Goal: Task Accomplishment & Management: Complete application form

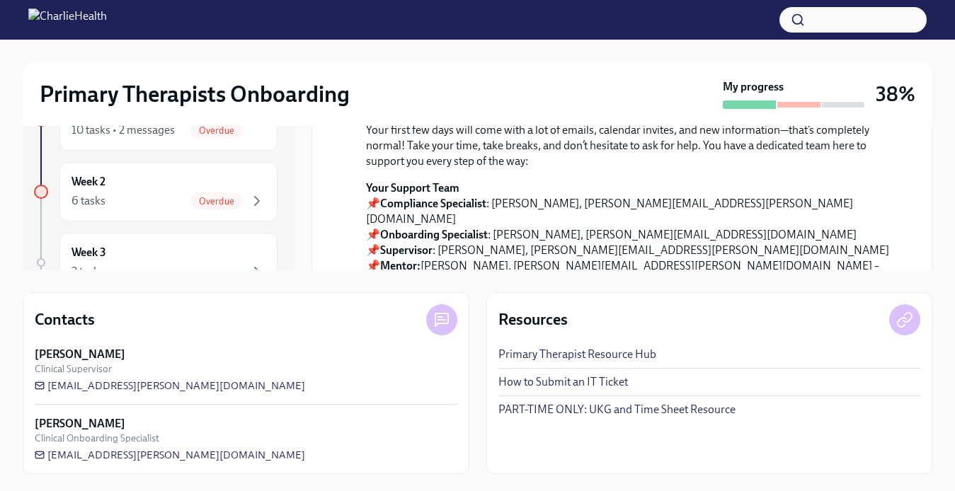
scroll to position [1284, 0]
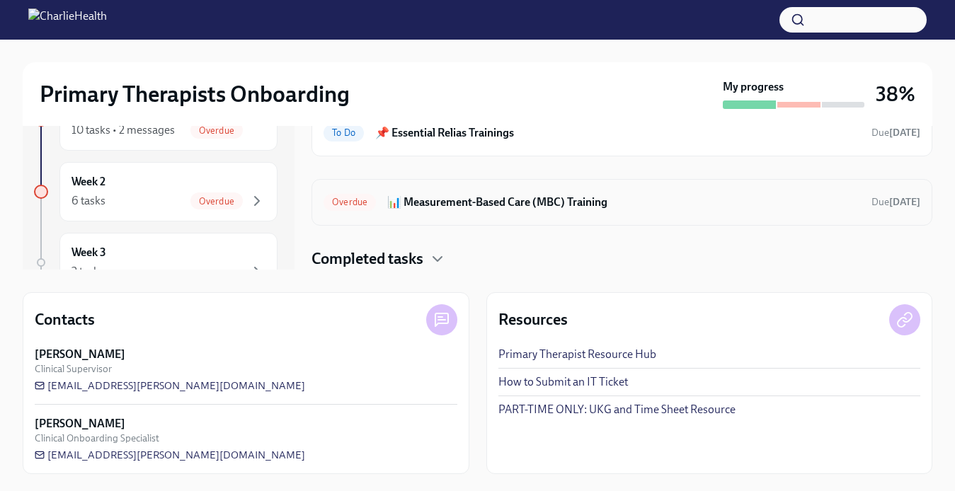
click at [480, 215] on div "Overdue 📊 Measurement-Based Care (MBC) Training Due [DATE]" at bounding box center [621, 202] width 621 height 47
click at [477, 207] on h6 "📊 Measurement-Based Care (MBC) Training" at bounding box center [623, 203] width 473 height 16
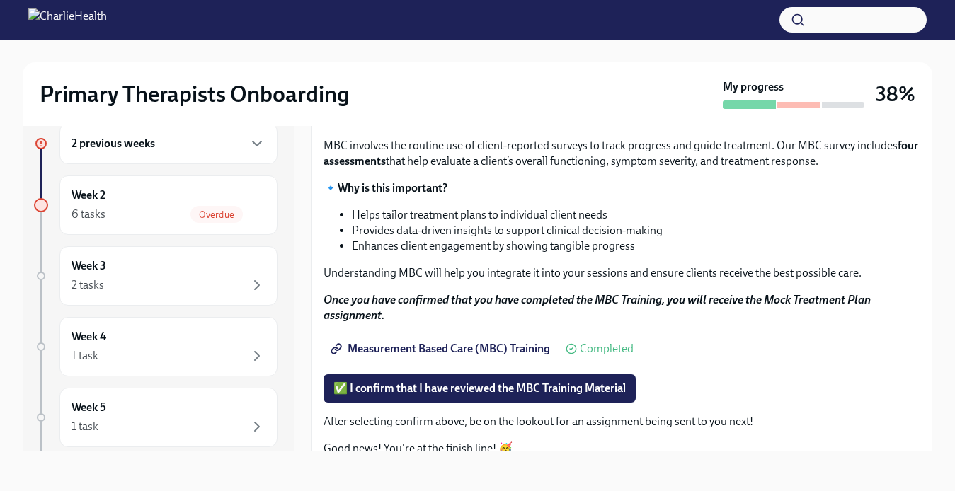
scroll to position [163, 0]
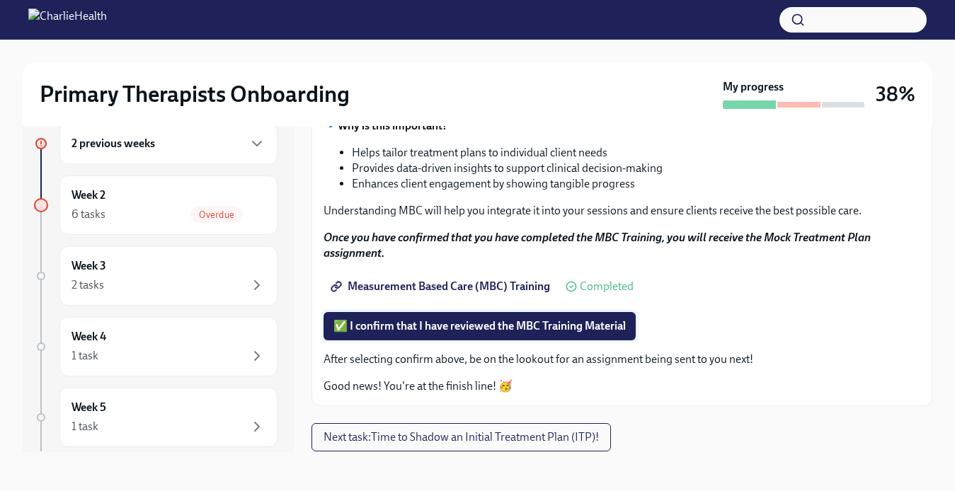
click at [468, 328] on span "✅ I confirm that I have reviewed the MBC Training Material" at bounding box center [479, 326] width 292 height 14
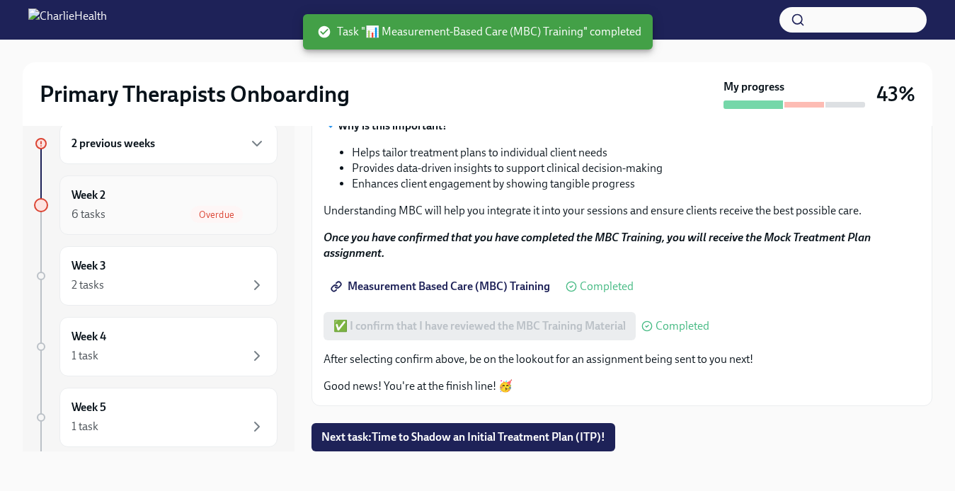
click at [183, 212] on div "6 tasks Overdue" at bounding box center [168, 214] width 194 height 17
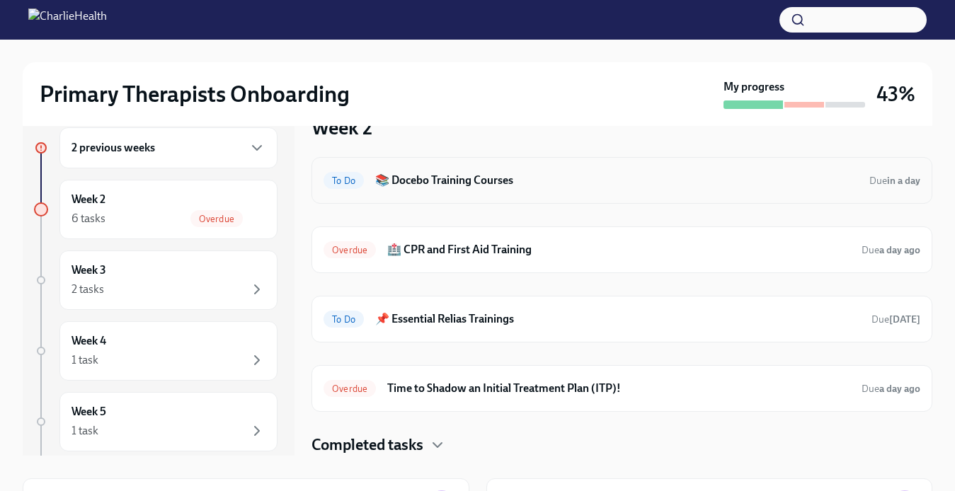
scroll to position [27, 0]
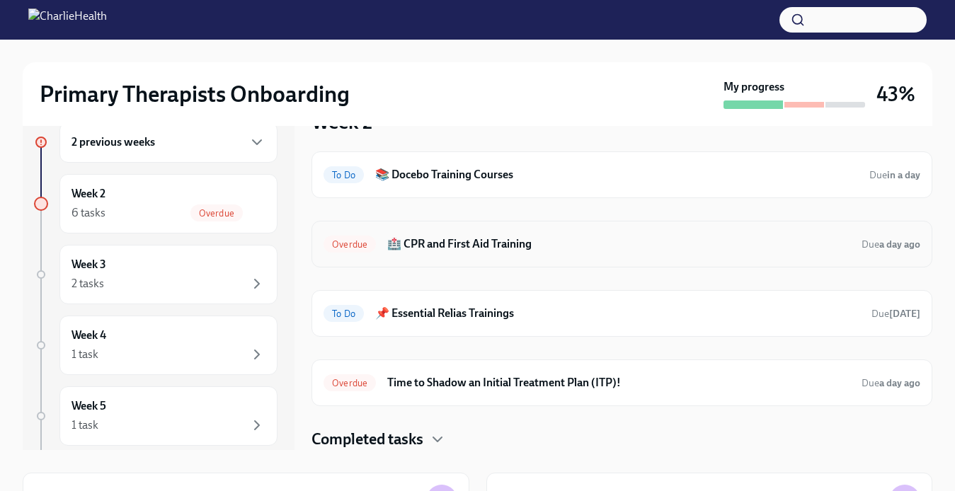
click at [474, 246] on h6 "🏥 CPR and First Aid Training" at bounding box center [618, 244] width 463 height 16
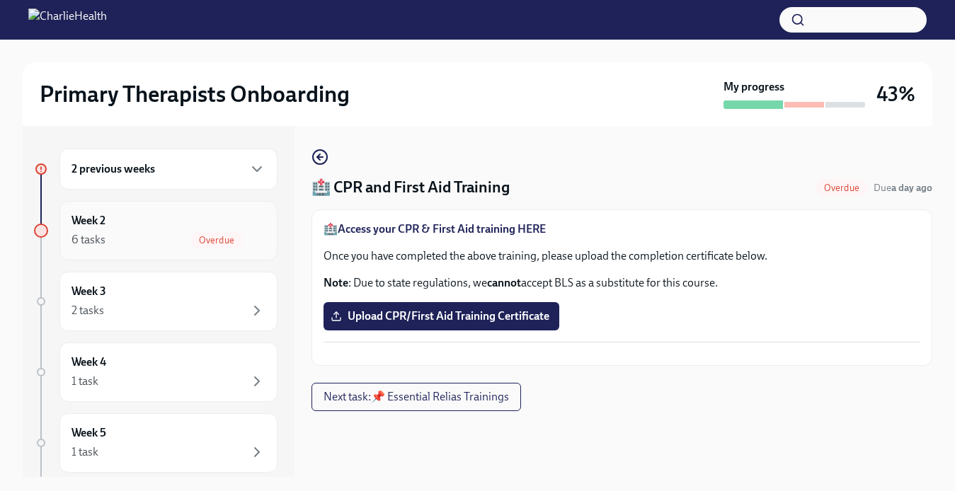
click at [190, 185] on div "2 previous weeks" at bounding box center [168, 169] width 218 height 41
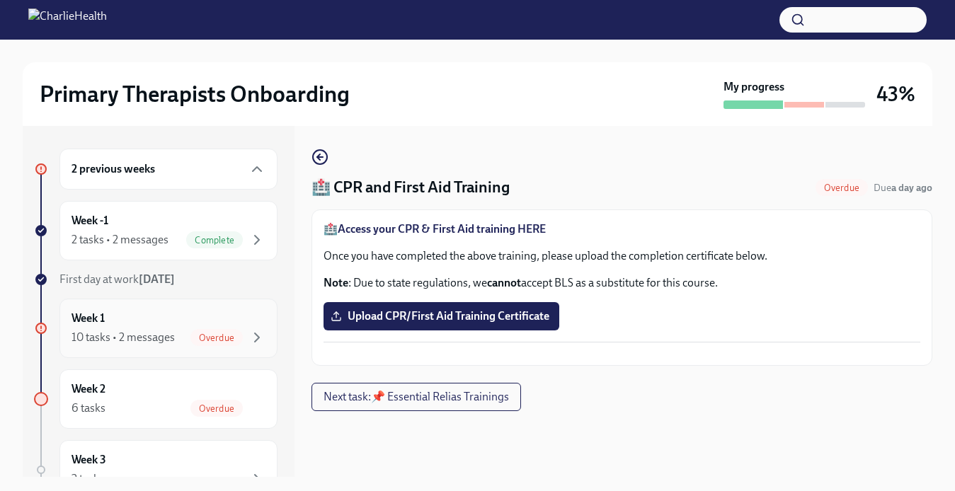
click at [197, 325] on div "Week 1 10 tasks • 2 messages Overdue" at bounding box center [168, 328] width 194 height 35
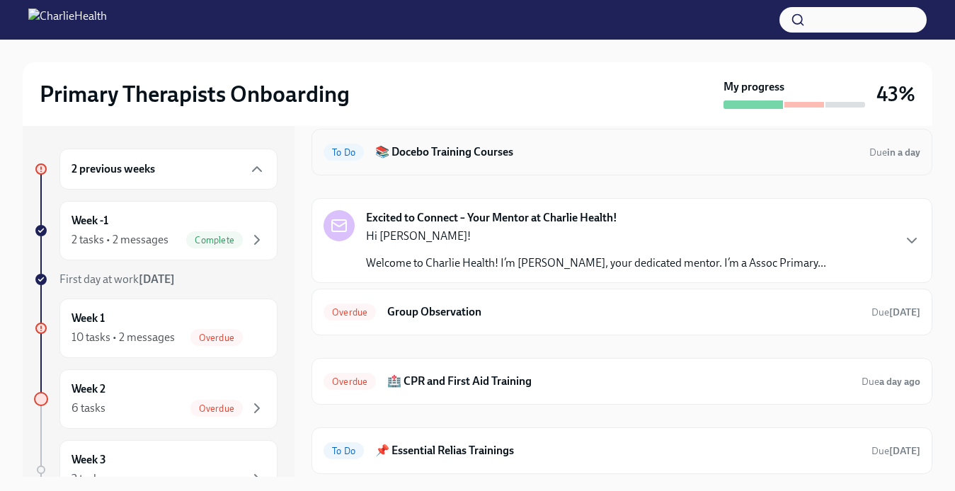
scroll to position [221, 0]
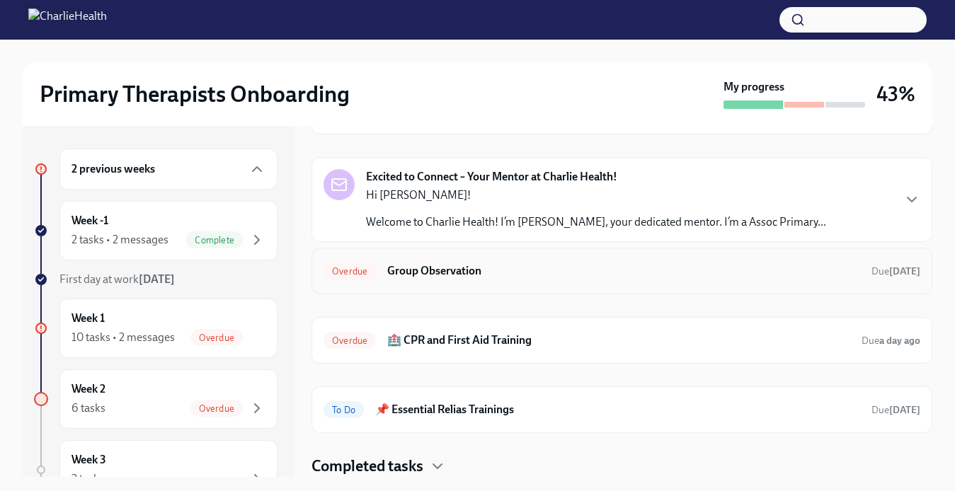
click at [473, 265] on h6 "Group Observation" at bounding box center [623, 271] width 473 height 16
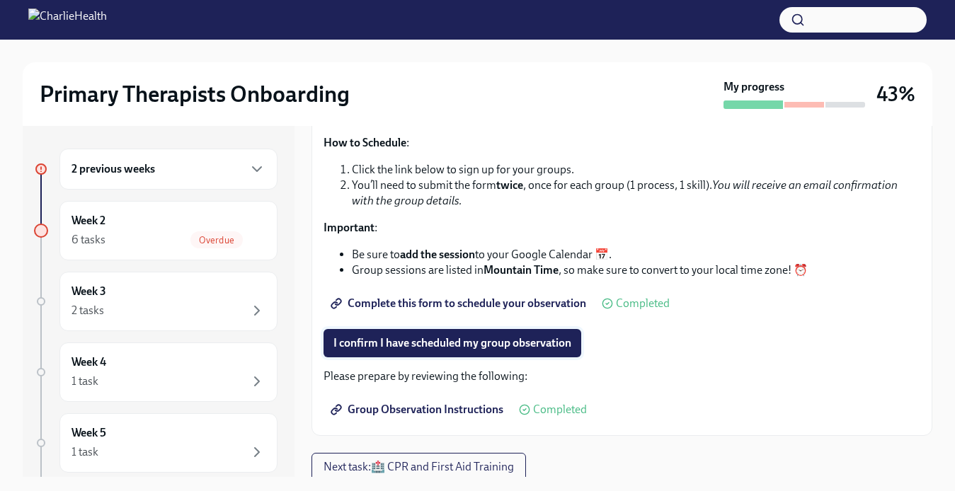
scroll to position [341, 0]
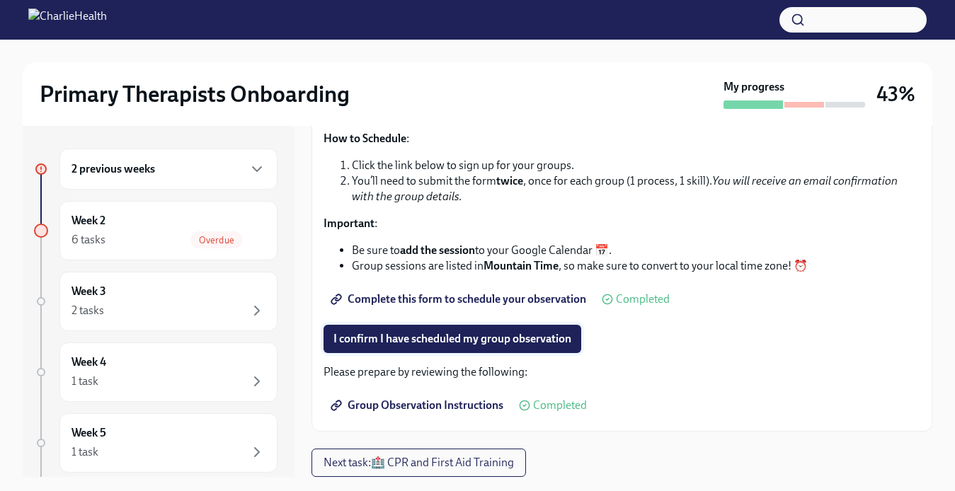
click at [463, 342] on span "I confirm I have scheduled my group observation" at bounding box center [452, 339] width 238 height 14
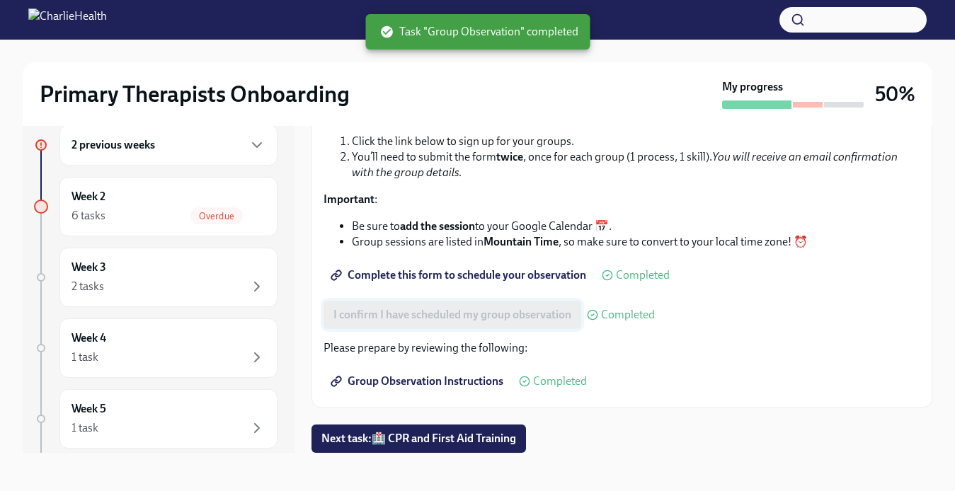
scroll to position [25, 0]
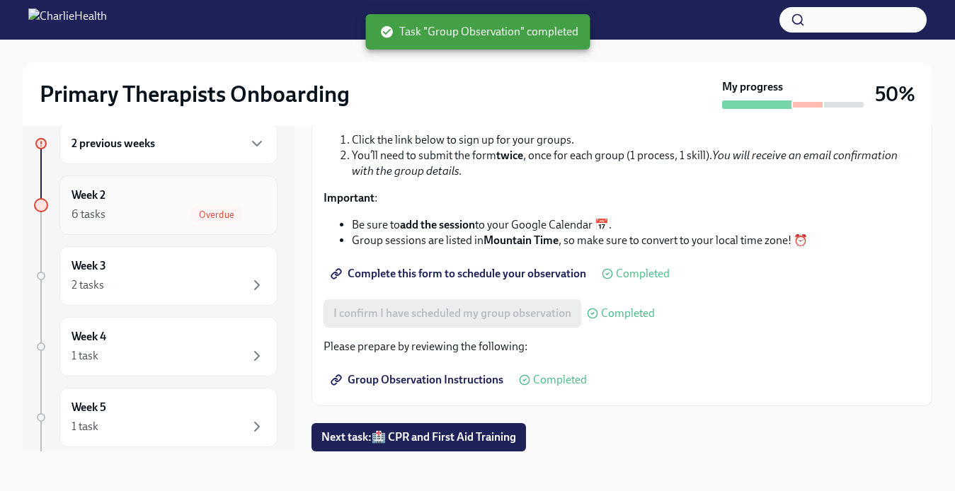
click at [180, 216] on div "6 tasks Overdue" at bounding box center [168, 214] width 194 height 17
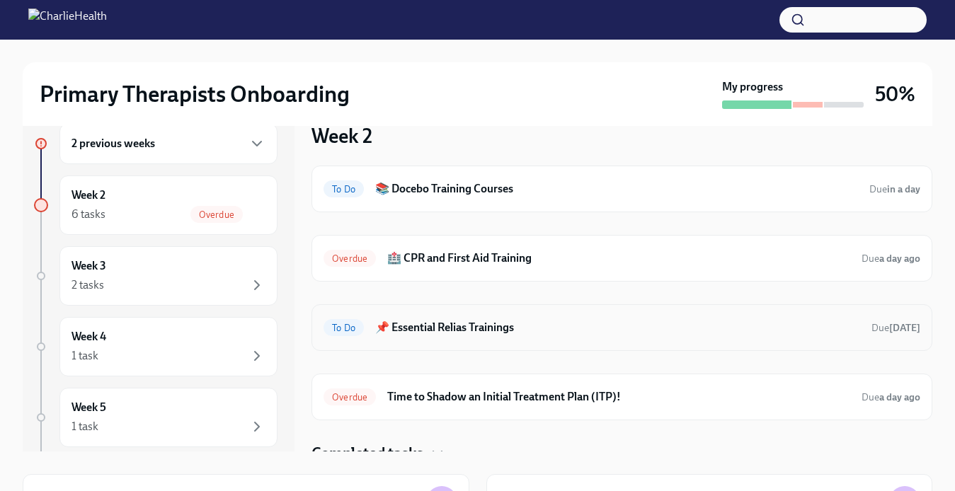
scroll to position [13, 0]
